Goal: Task Accomplishment & Management: Manage account settings

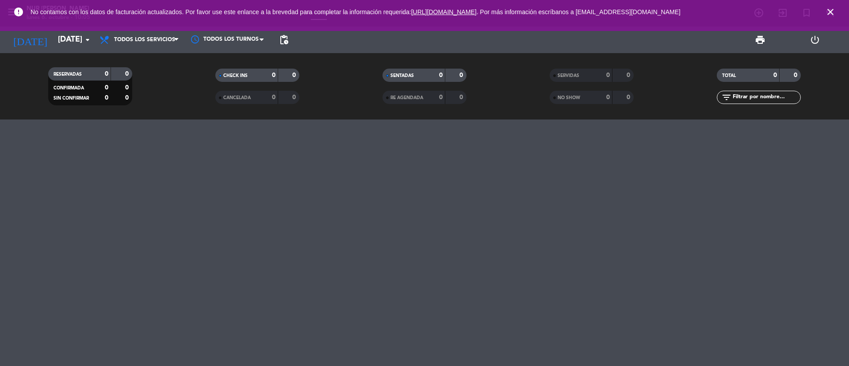
click at [830, 11] on icon "close" at bounding box center [830, 12] width 11 height 11
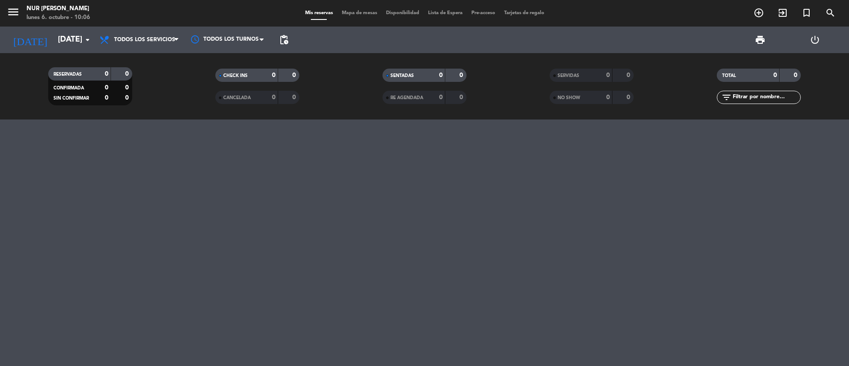
click at [345, 18] on div "menu NUR [PERSON_NAME] [DATE] 6. octubre - 10:06 Mis reservas Mapa de mesas Dis…" at bounding box center [424, 13] width 849 height 27
click at [350, 13] on span "Mapa de mesas" at bounding box center [359, 13] width 44 height 5
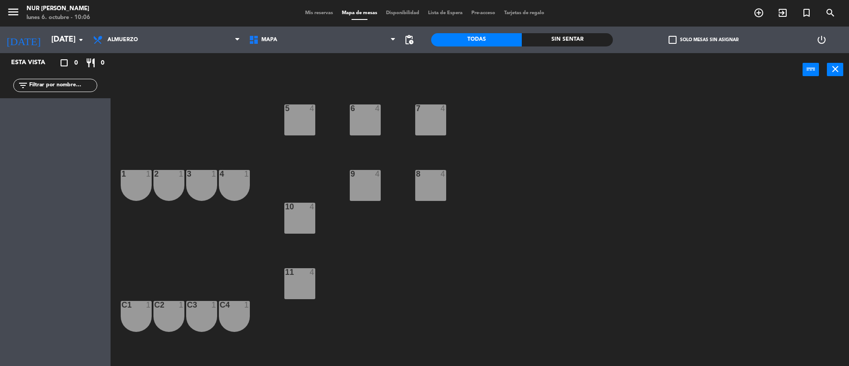
click at [21, 87] on icon "filter_list" at bounding box center [23, 85] width 11 height 11
click at [392, 43] on icon at bounding box center [393, 39] width 4 height 7
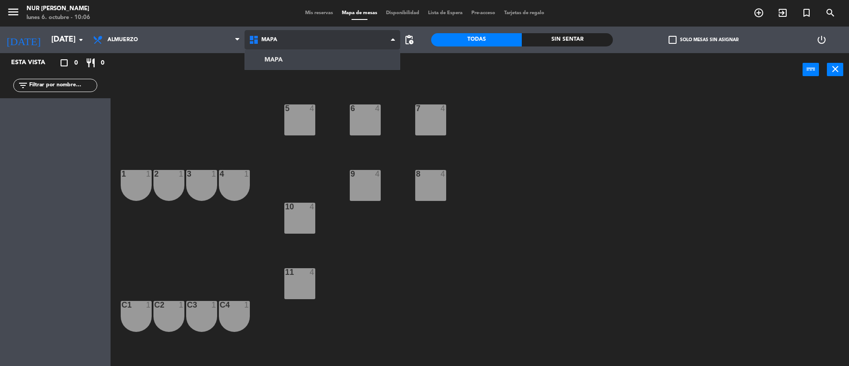
click at [392, 43] on icon at bounding box center [393, 39] width 4 height 7
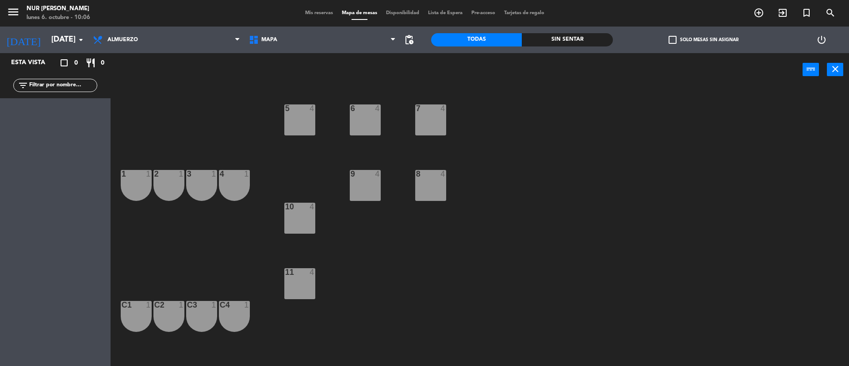
click at [414, 42] on span "pending_actions" at bounding box center [409, 40] width 18 height 18
click at [410, 42] on span "pending_actions" at bounding box center [409, 39] width 11 height 11
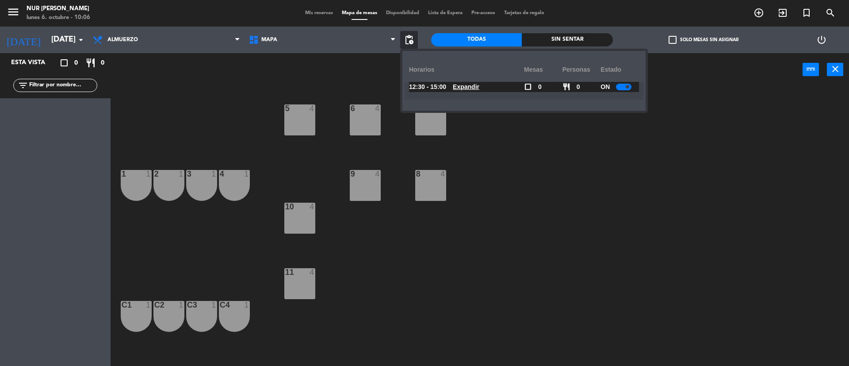
click at [410, 42] on span "pending_actions" at bounding box center [409, 39] width 11 height 11
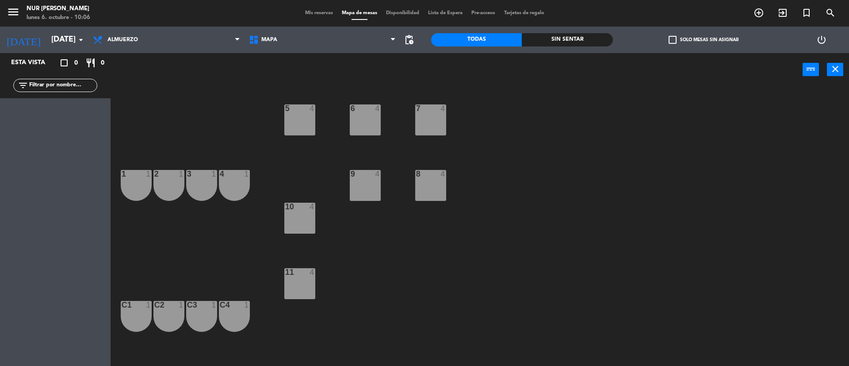
click at [410, 42] on span "pending_actions" at bounding box center [409, 39] width 11 height 11
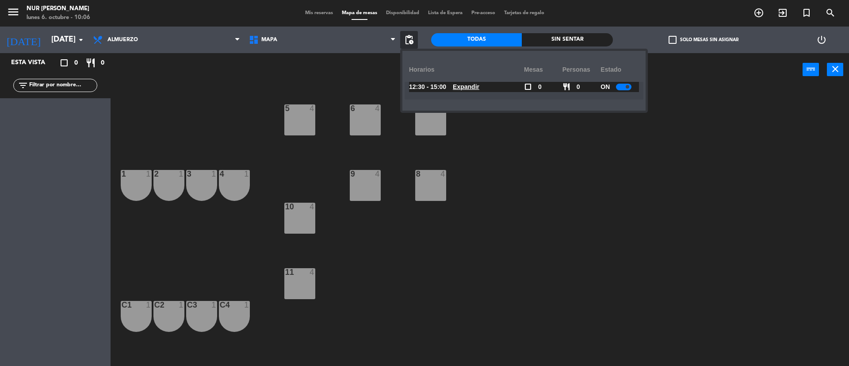
click at [410, 42] on span "pending_actions" at bounding box center [409, 39] width 11 height 11
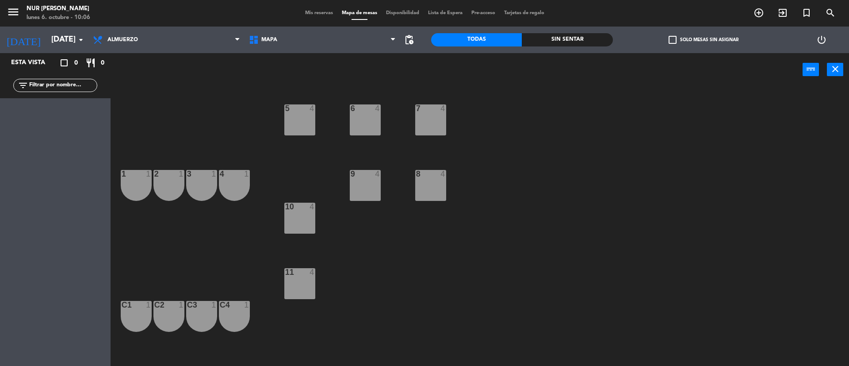
click at [297, 116] on div "5 4" at bounding box center [299, 119] width 31 height 31
click at [127, 183] on div "1 1" at bounding box center [136, 185] width 31 height 31
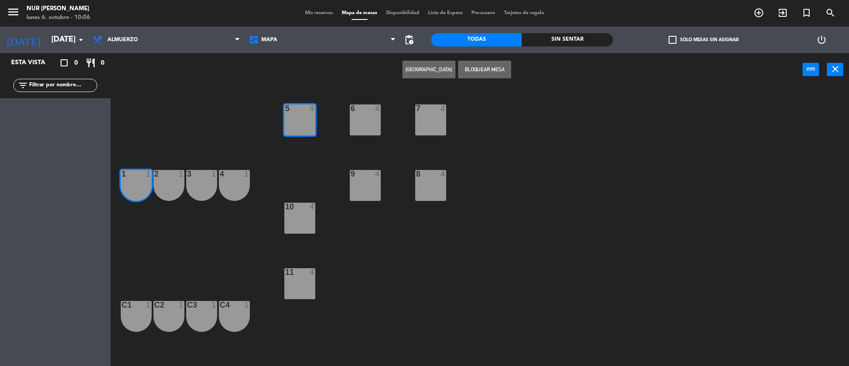
click at [302, 117] on div "5 4" at bounding box center [299, 119] width 31 height 31
click at [141, 189] on div "1 1" at bounding box center [136, 185] width 31 height 31
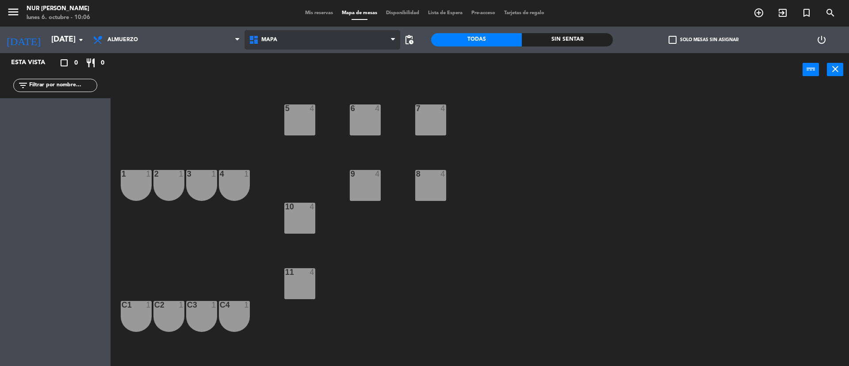
click at [246, 43] on span "MAPA" at bounding box center [322, 39] width 156 height 19
click at [281, 56] on ng-component "menu NUR [PERSON_NAME] [DATE] 6. octubre - 10:06 Mis reservas Mapa de mesas Dis…" at bounding box center [424, 184] width 849 height 368
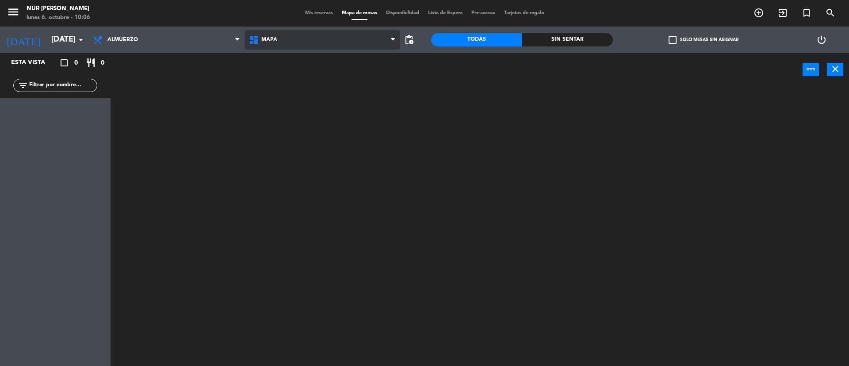
click at [291, 49] on span "MAPA" at bounding box center [322, 39] width 156 height 19
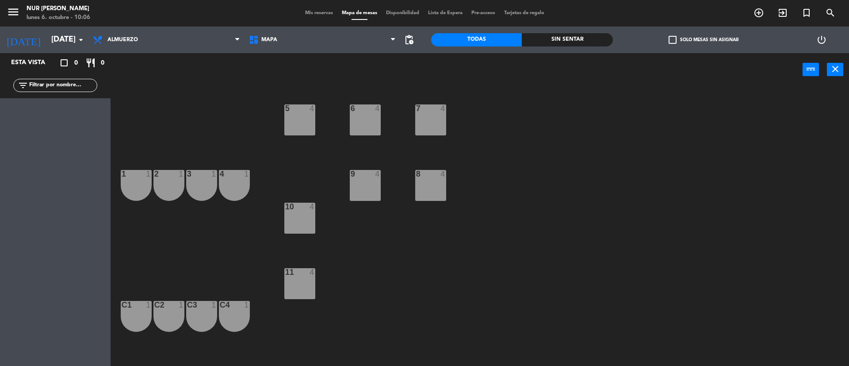
click at [195, 82] on div "power_input close" at bounding box center [457, 70] width 692 height 34
click at [309, 117] on div "5 4" at bounding box center [299, 119] width 31 height 31
click at [410, 66] on button "[GEOGRAPHIC_DATA]" at bounding box center [428, 70] width 53 height 18
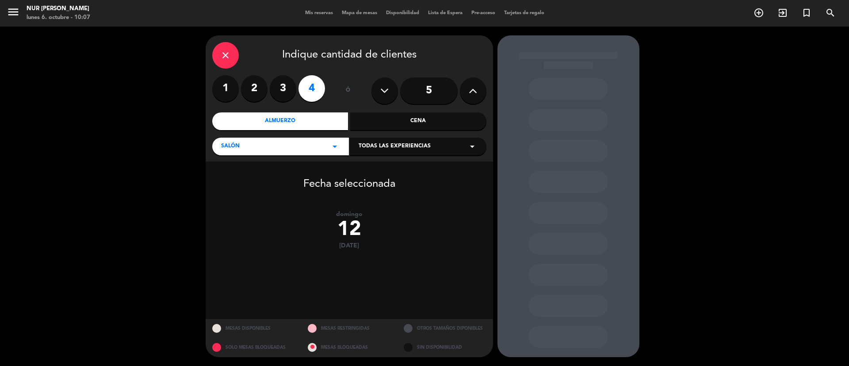
click at [256, 88] on label "2" at bounding box center [254, 88] width 27 height 27
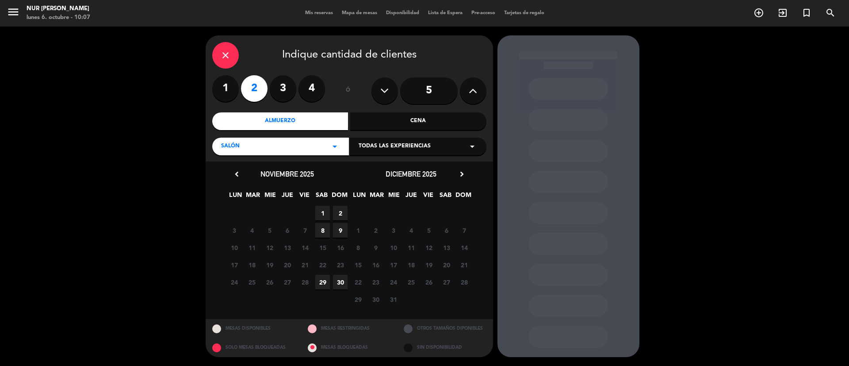
click at [399, 118] on div "Cena" at bounding box center [418, 121] width 136 height 18
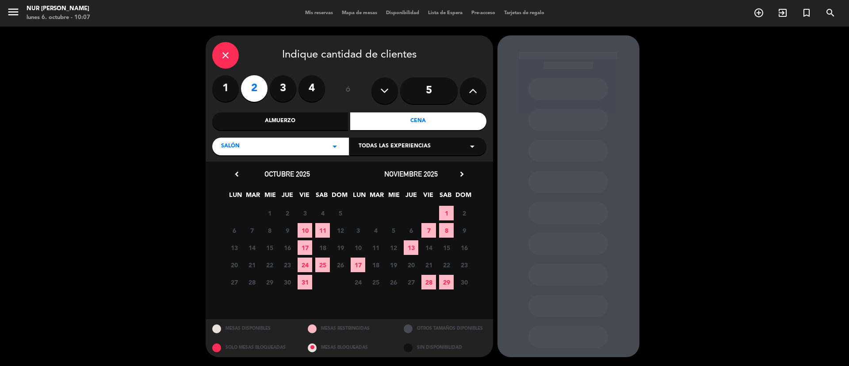
click at [217, 56] on div "close" at bounding box center [225, 55] width 27 height 27
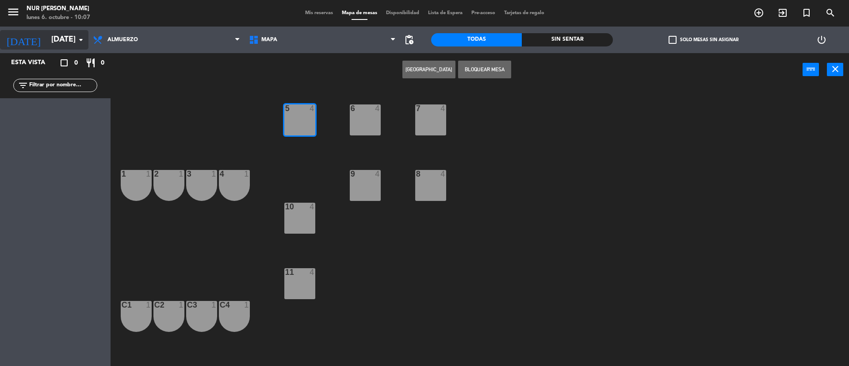
click at [82, 38] on icon "arrow_drop_down" at bounding box center [81, 39] width 11 height 11
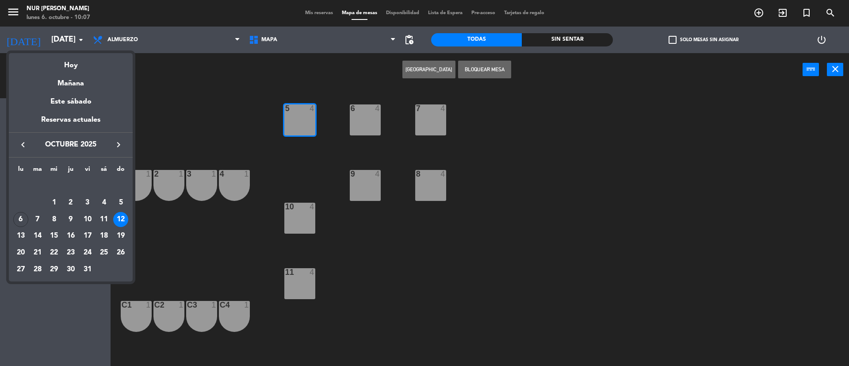
click at [74, 36] on div at bounding box center [424, 183] width 849 height 366
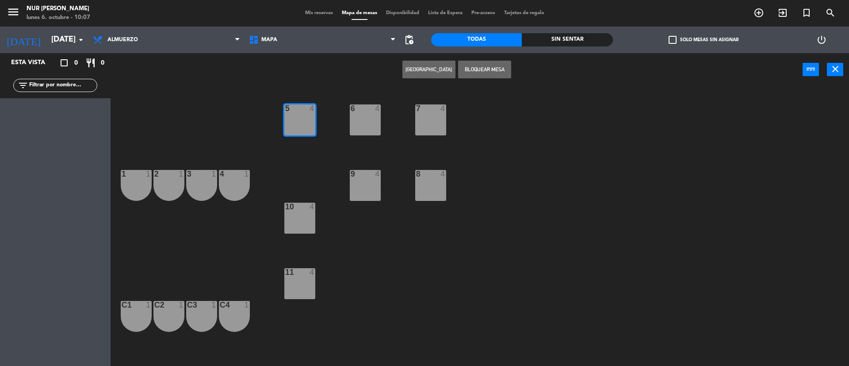
click at [74, 36] on input "[DATE]" at bounding box center [98, 40] width 103 height 18
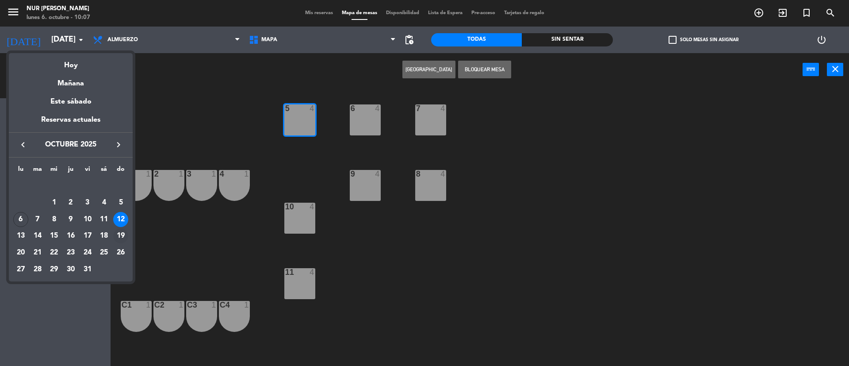
click at [123, 236] on div "19" at bounding box center [120, 235] width 15 height 15
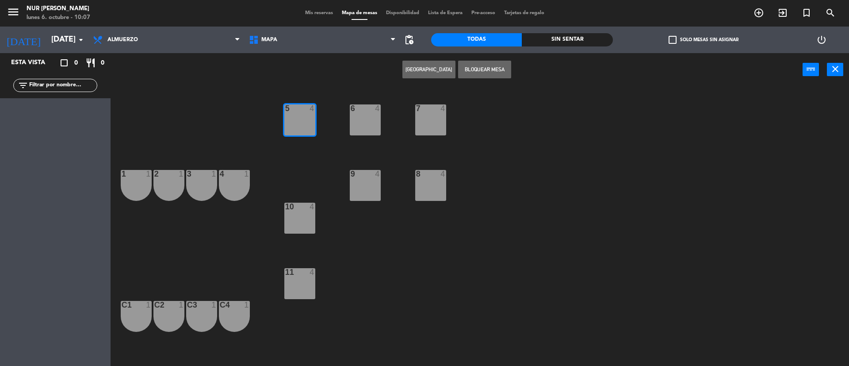
type input "[DATE]"
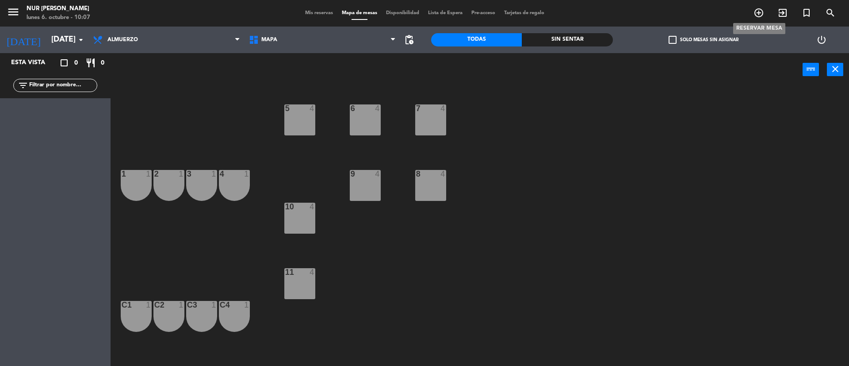
click at [759, 10] on icon "add_circle_outline" at bounding box center [758, 13] width 11 height 11
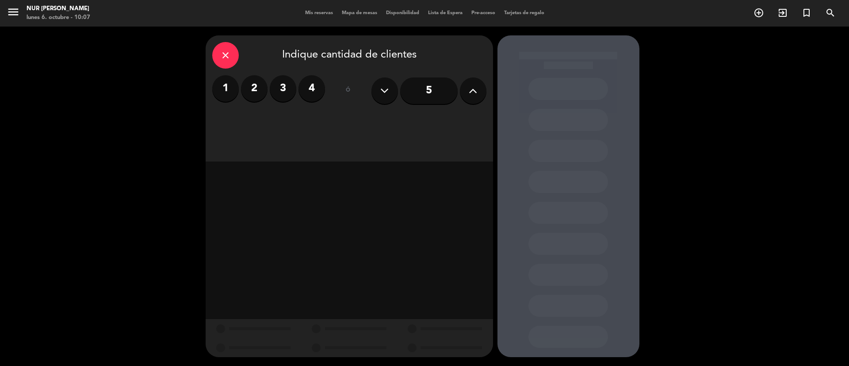
drag, startPoint x: 271, startPoint y: 84, endPoint x: 259, endPoint y: 89, distance: 12.5
click at [261, 88] on div "1 2 3 4" at bounding box center [268, 88] width 113 height 27
click at [259, 89] on label "2" at bounding box center [254, 88] width 27 height 27
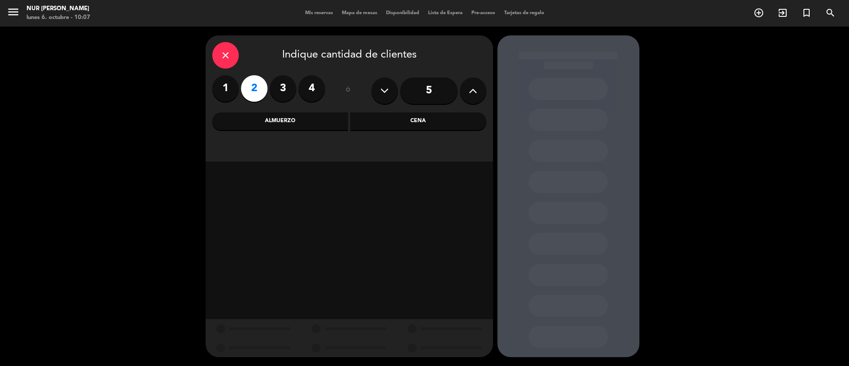
click at [413, 116] on div "Cena" at bounding box center [418, 121] width 136 height 18
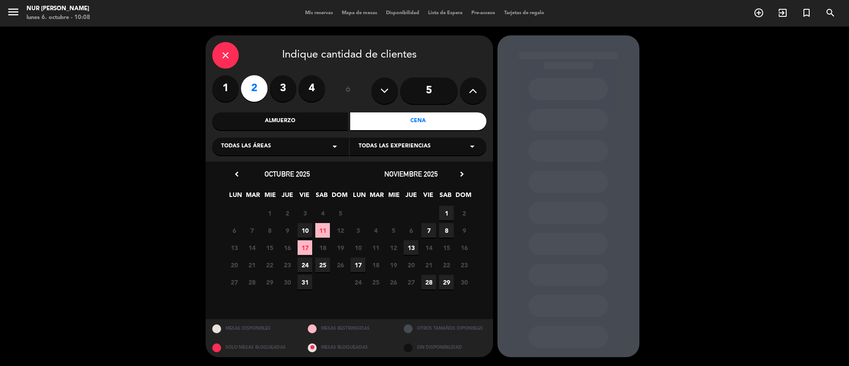
click at [226, 45] on div "close" at bounding box center [225, 55] width 27 height 27
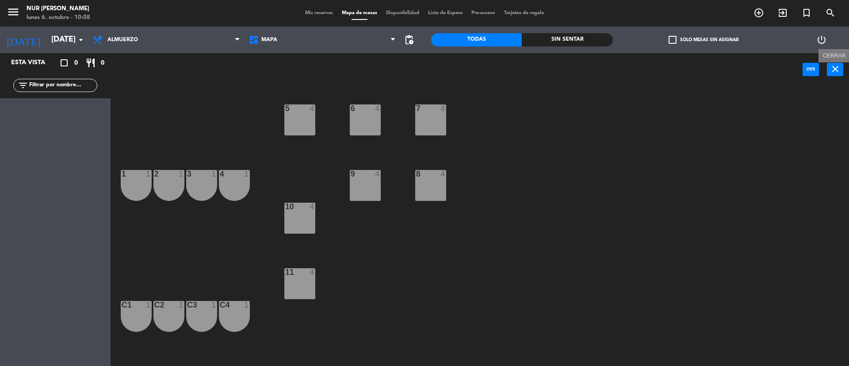
click at [836, 71] on icon "close" at bounding box center [835, 69] width 11 height 11
